Goal: Navigation & Orientation: Find specific page/section

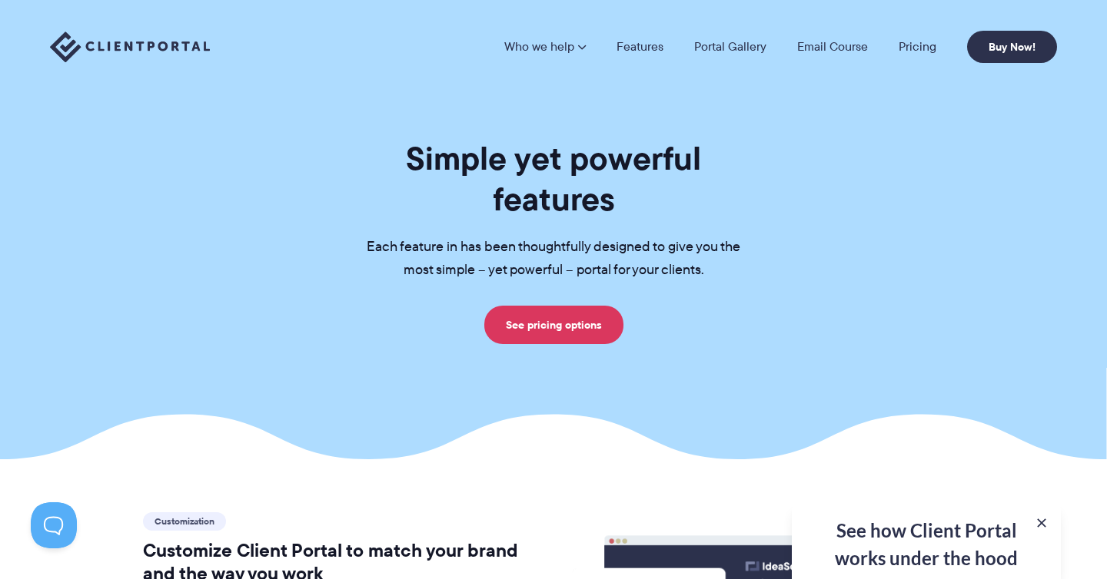
click at [738, 55] on nav "Who we help Who we help View pricing Agencies See how Client Portal can help gi…" at bounding box center [780, 47] width 553 height 32
click at [718, 48] on link "Portal Gallery" at bounding box center [730, 47] width 72 height 12
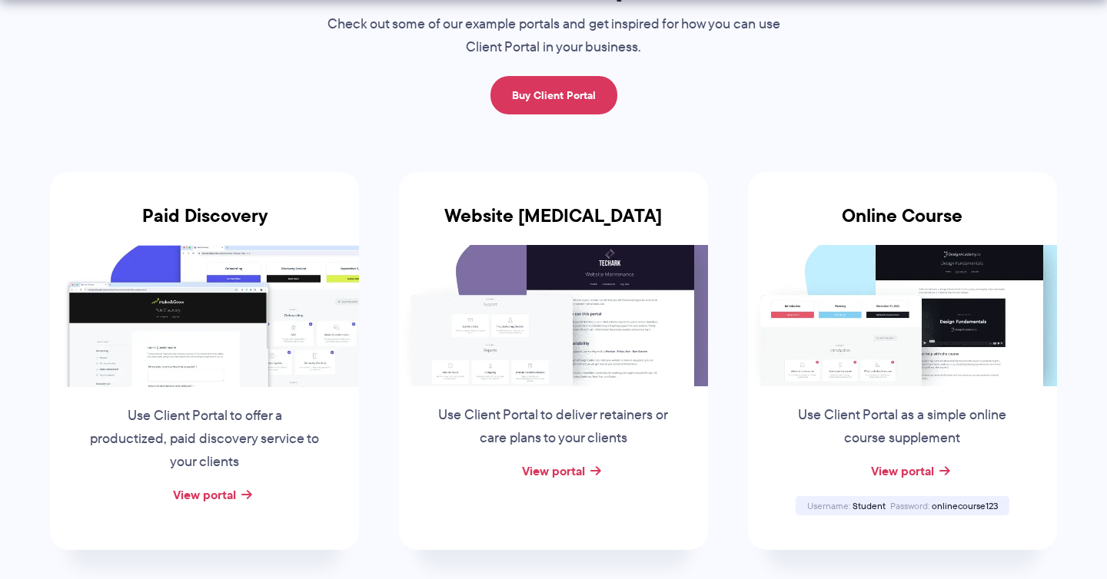
scroll to position [186, 0]
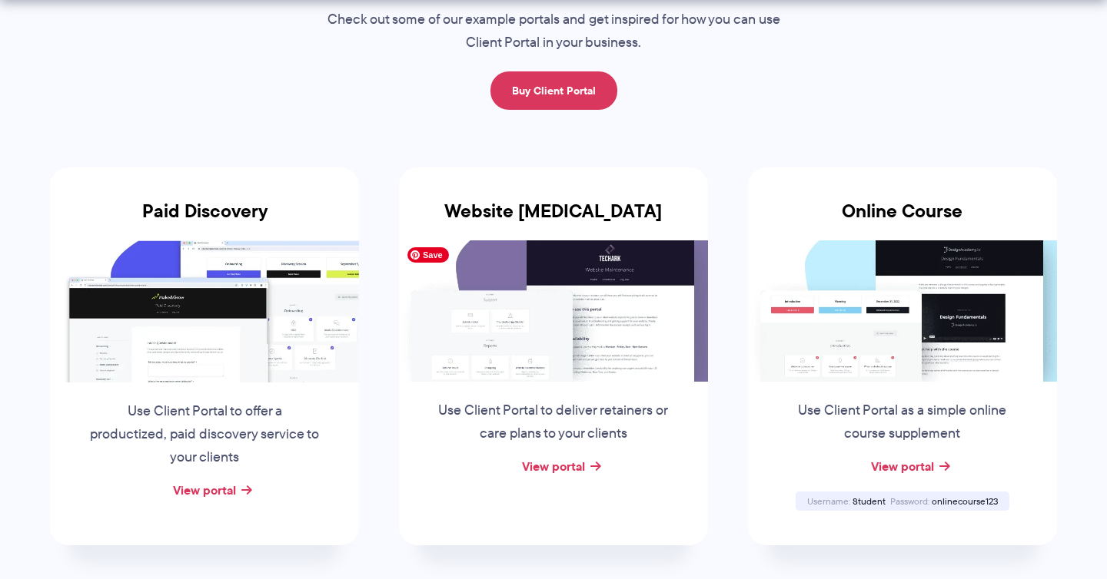
click at [457, 342] on img at bounding box center [553, 311] width 309 height 141
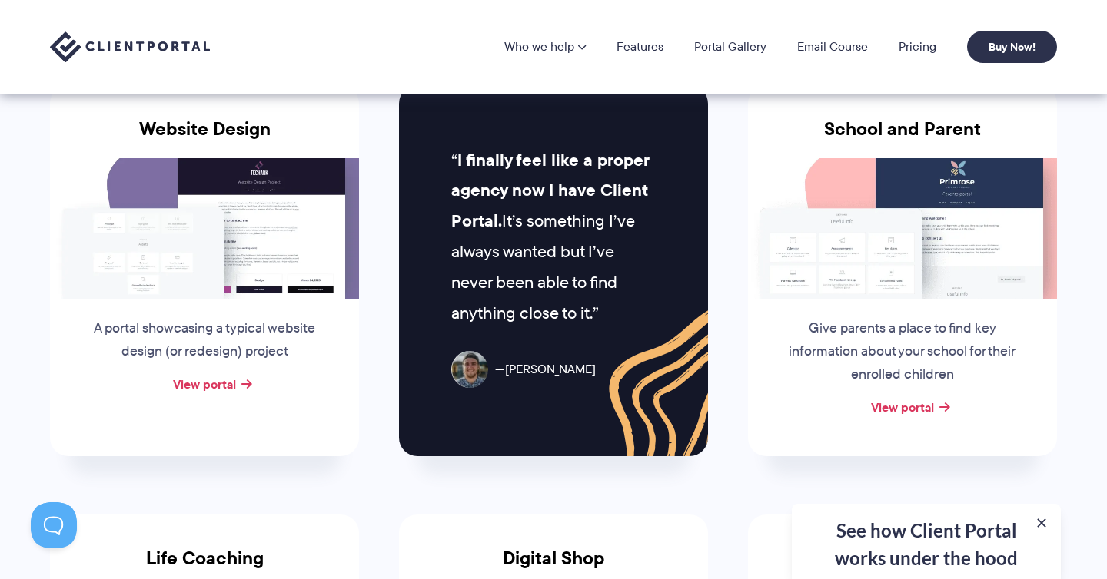
scroll to position [703, 0]
